Goal: Communication & Community: Answer question/provide support

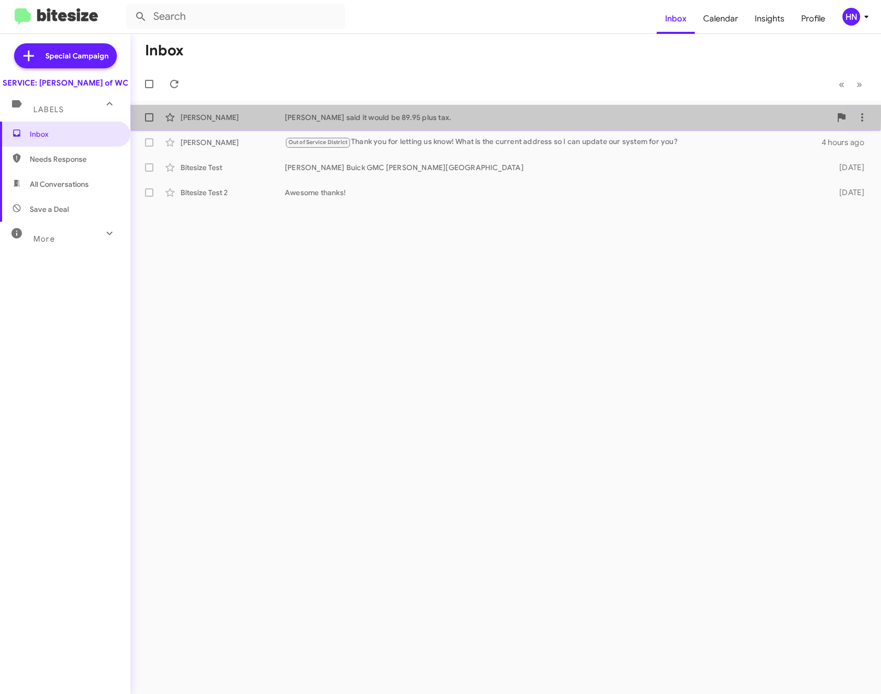
click at [201, 115] on div "[PERSON_NAME]" at bounding box center [232, 117] width 104 height 10
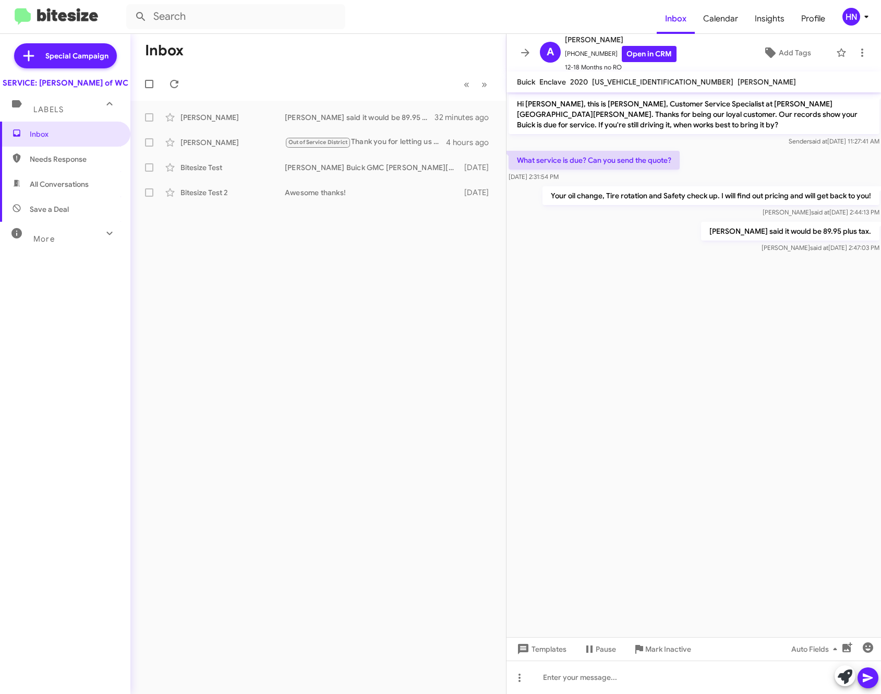
click at [602, 371] on cdk-virtual-scroll-viewport "Hi Anne, this is Bella, Customer Service Specialist at Ferman Buick GMC Wesley …" at bounding box center [694, 364] width 375 height 545
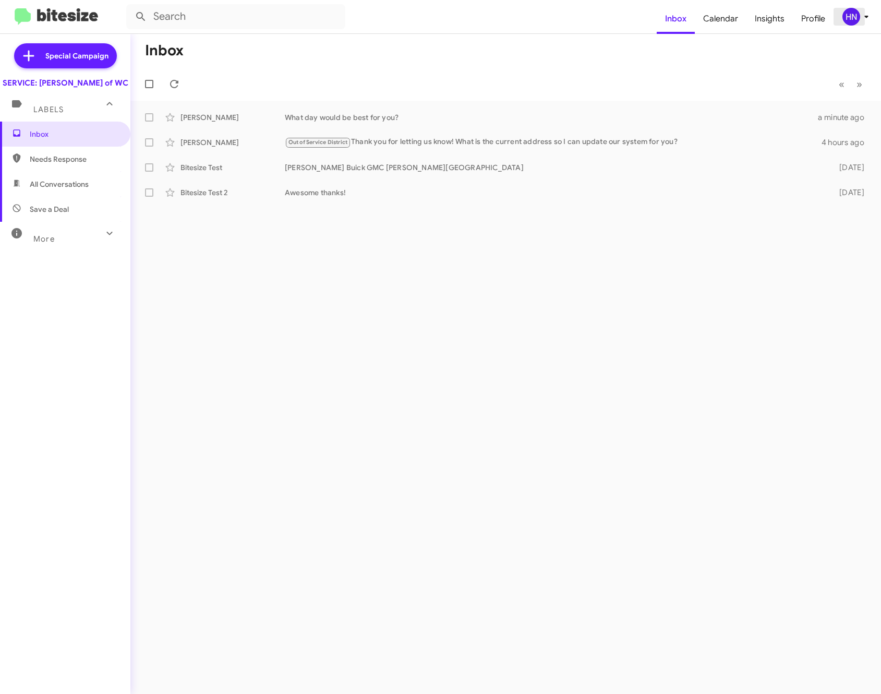
click at [859, 13] on div "HN" at bounding box center [852, 17] width 18 height 18
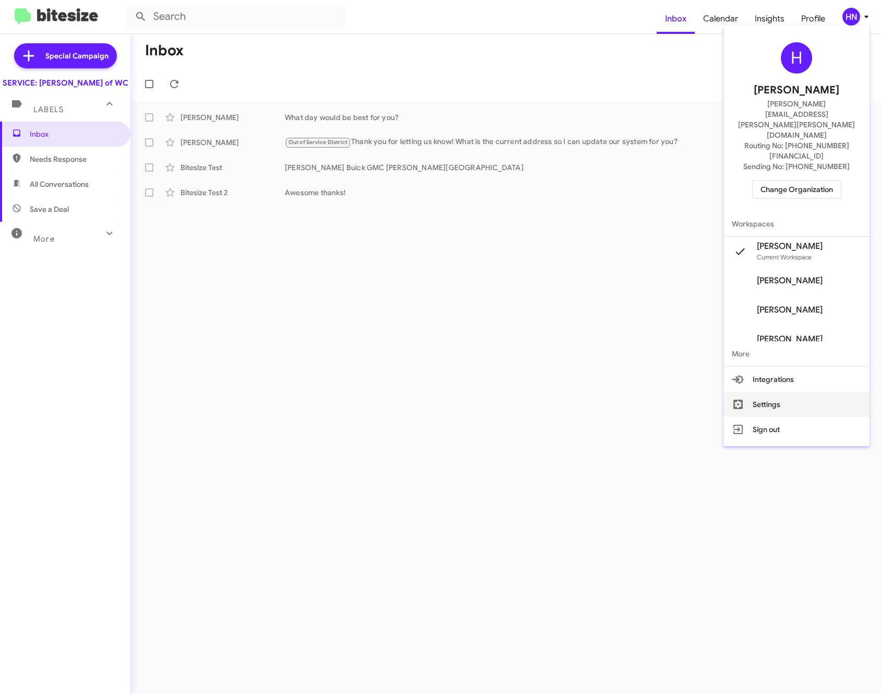
click at [811, 392] on button "Settings" at bounding box center [797, 404] width 146 height 25
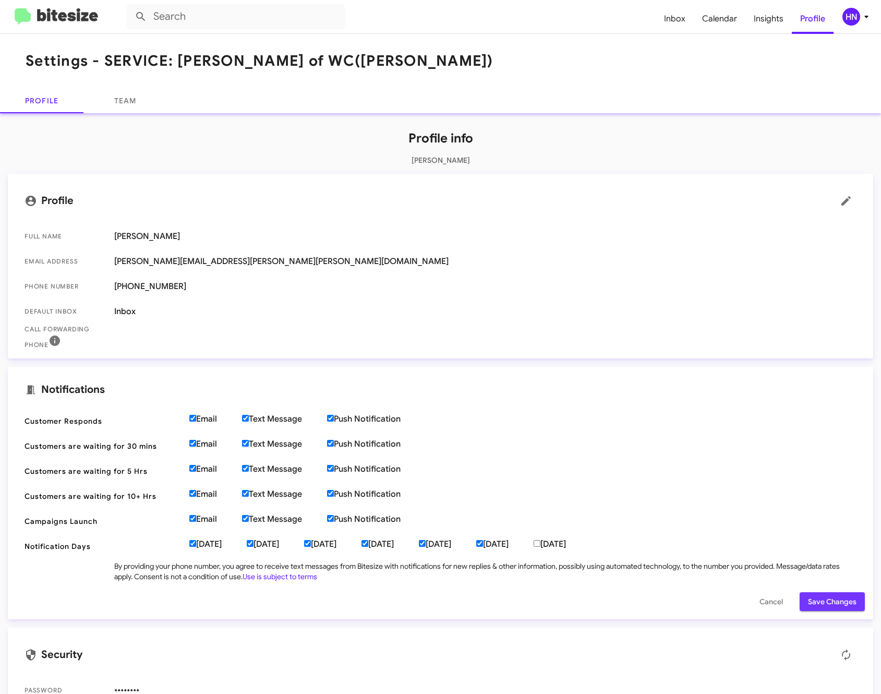
click at [808, 603] on span "Save Changes" at bounding box center [832, 601] width 49 height 19
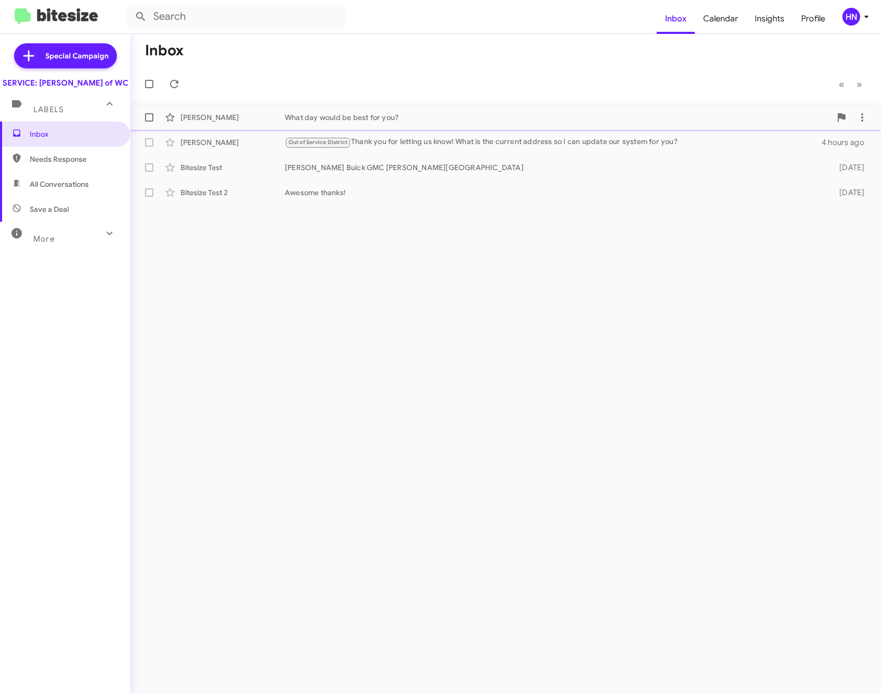
click at [322, 114] on div "What day would be best for you?" at bounding box center [558, 117] width 546 height 10
click at [48, 189] on span "All Conversations" at bounding box center [59, 184] width 59 height 10
type input "in:all-conversations"
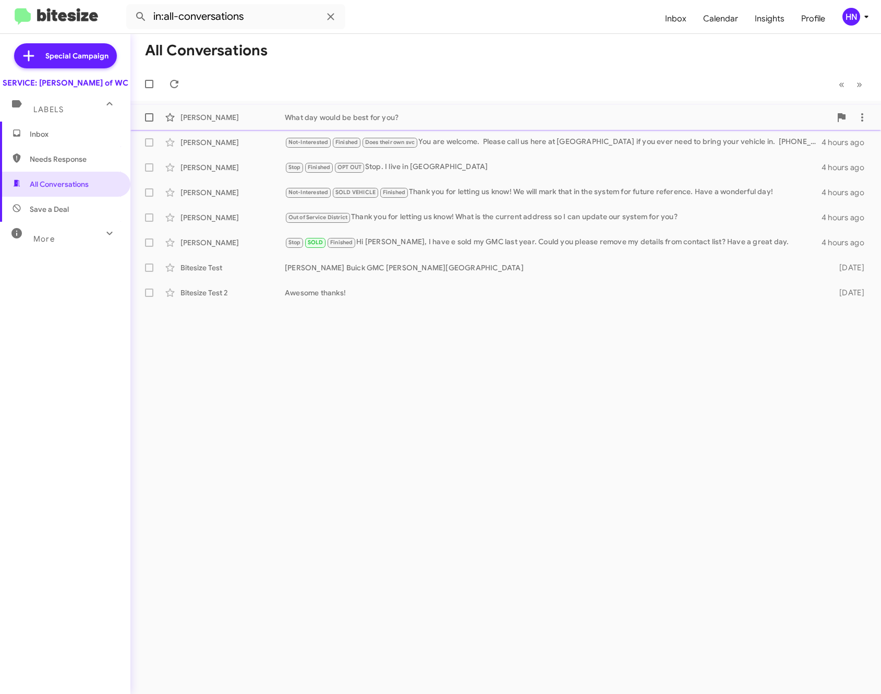
click at [207, 118] on div "[PERSON_NAME]" at bounding box center [232, 117] width 104 height 10
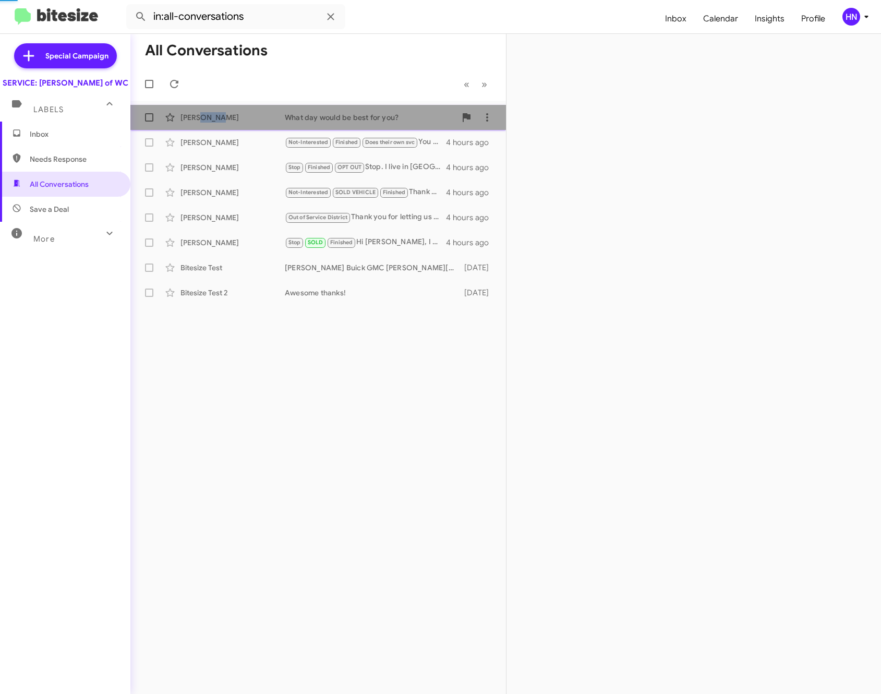
click at [207, 118] on div "[PERSON_NAME]" at bounding box center [232, 117] width 104 height 10
